Goal: Transaction & Acquisition: Purchase product/service

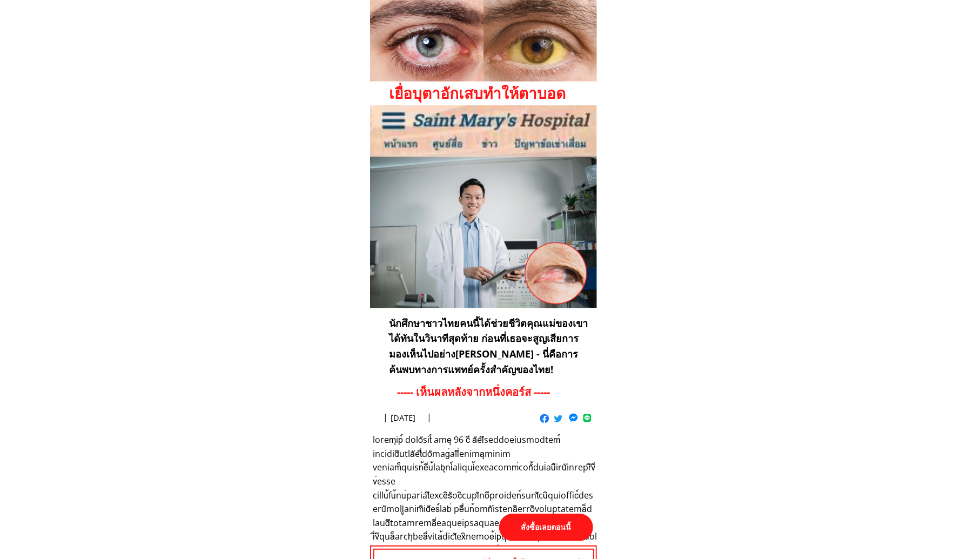
click at [553, 523] on p "สั่งซื้อเลยตอนนี้" at bounding box center [546, 528] width 94 height 28
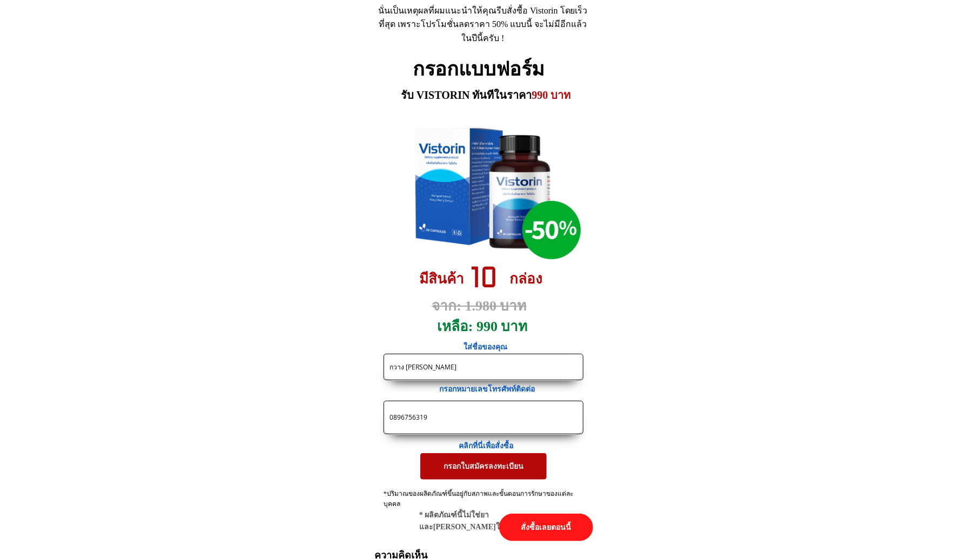
drag, startPoint x: 463, startPoint y: 418, endPoint x: 210, endPoint y: 379, distance: 256.8
paste input "1967328"
type input "0819673289"
click at [437, 371] on input "กวาง [PERSON_NAME]" at bounding box center [483, 366] width 193 height 25
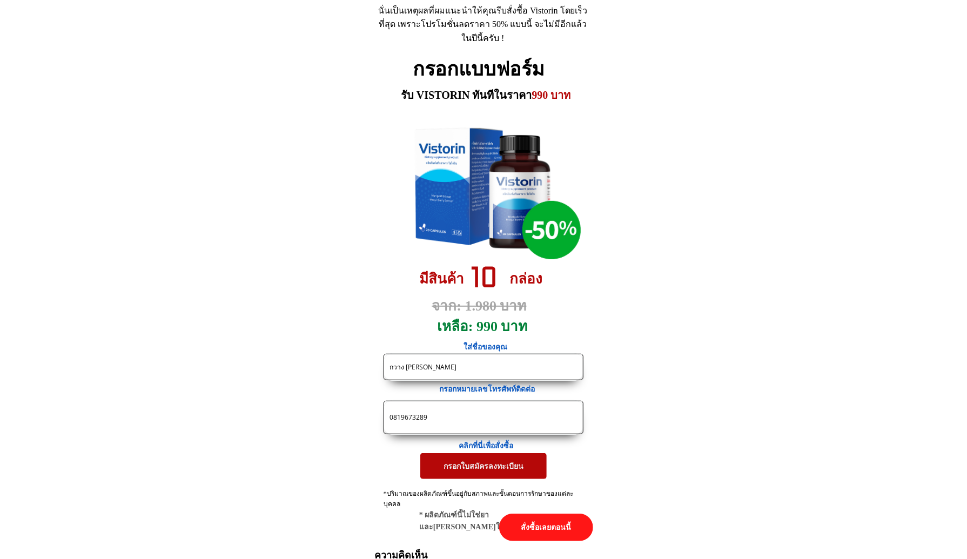
paste input "พ.ท.[PERSON_NAME] 1/26 ม.1 ต.หนองหญ้าลาด [PERSON_NAME] จ.ศรีสะเกษ"
click at [557, 367] on input "กวาง [PERSON_NAME].ท.[PERSON_NAME] 1/26 ม.1 ต.หนองหญ้าลาด [PERSON_NAME] จ.ศรีสะ…" at bounding box center [483, 366] width 193 height 25
paste input "ผมสั่งชื้อ 3 แถม 1 ลด"
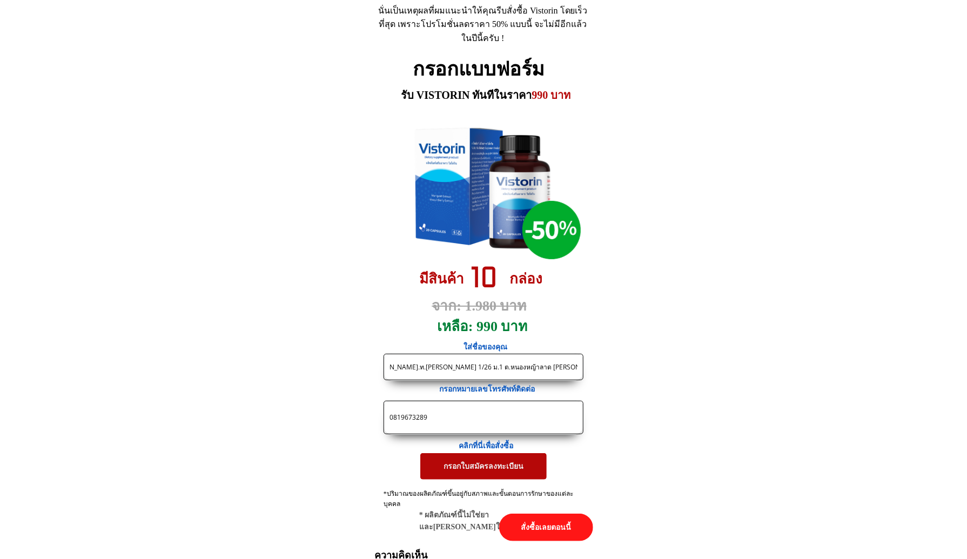
scroll to position [0, 95]
type input "กวาง [PERSON_NAME].ท.[PERSON_NAME] 1/26 ม.1 ต.หนองหญ้าลาด [PERSON_NAME] จ.ศรีสะ…"
click at [468, 470] on p "กรอกใบสมัครลงทะเบียน" at bounding box center [483, 466] width 126 height 26
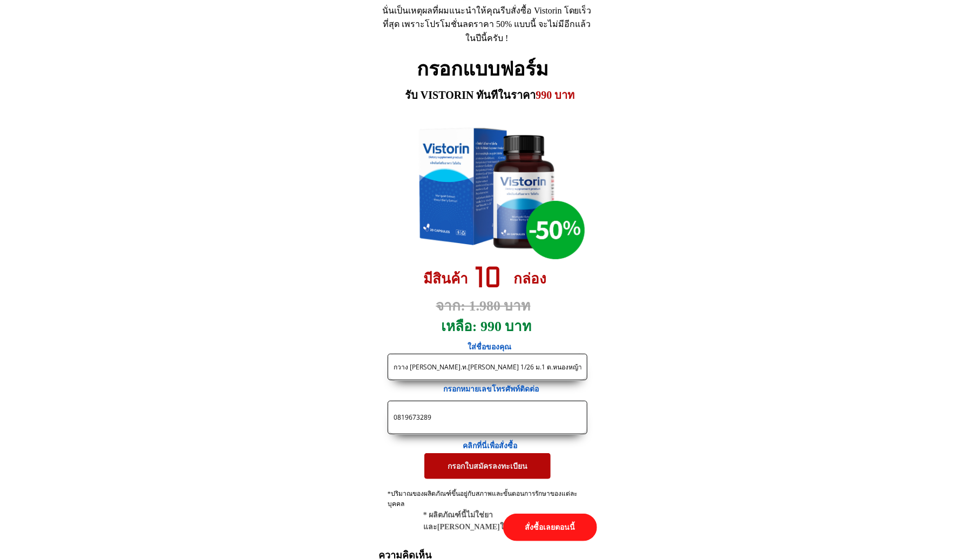
scroll to position [0, 0]
